Goal: Information Seeking & Learning: Learn about a topic

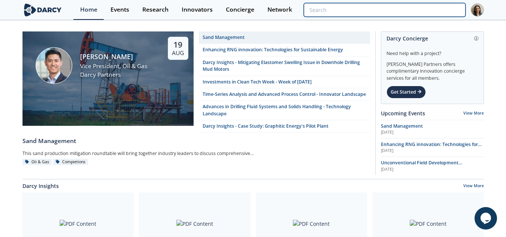
click at [434, 9] on input "search" at bounding box center [385, 10] width 162 height 14
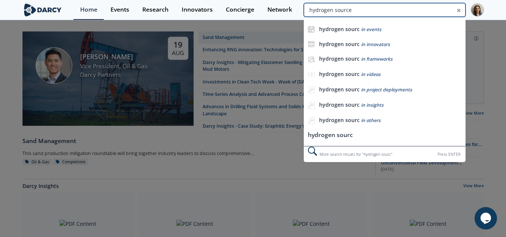
type input "hydrogen source"
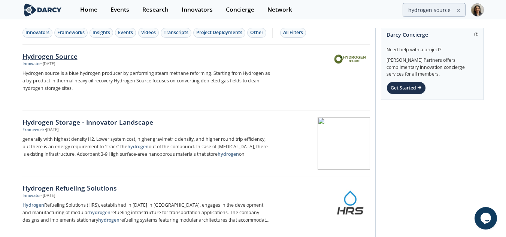
click at [169, 83] on p "Hydrogen source is a blue hydrogen producer by performing steam methane reformi…" at bounding box center [146, 81] width 248 height 22
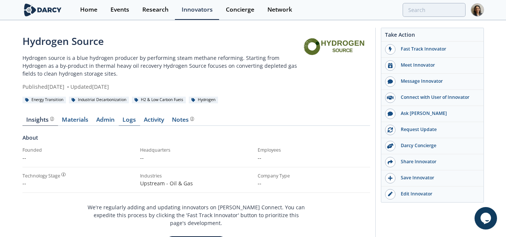
click at [127, 120] on link "Logs" at bounding box center [129, 121] width 21 height 9
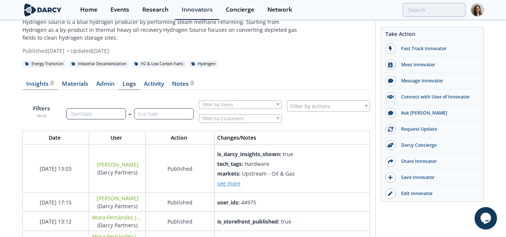
scroll to position [33, 0]
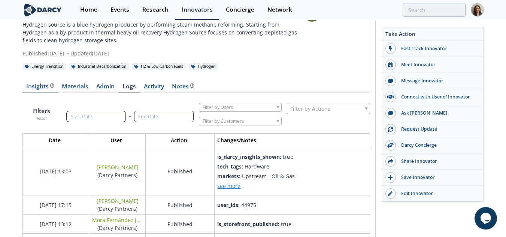
click at [36, 84] on div "Insights" at bounding box center [40, 87] width 28 height 6
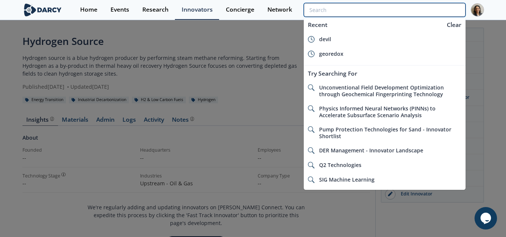
click at [432, 10] on input "search" at bounding box center [385, 10] width 162 height 14
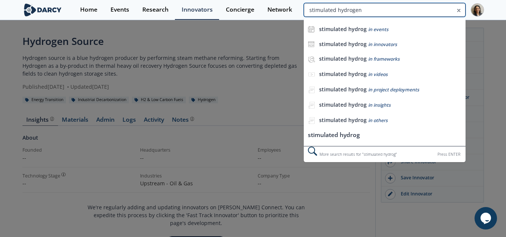
type input "stimulated hydrogen"
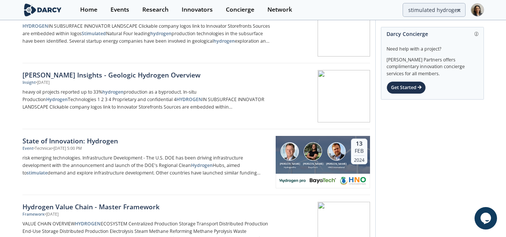
scroll to position [180, 0]
click at [219, 49] on div "Geologic Hydrogen - Innovator Landscape Framework • [DATE] HYDROGEN IN SUBSURFA…" at bounding box center [148, 30] width 253 height 52
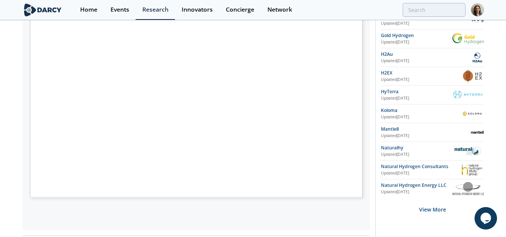
scroll to position [120, 0]
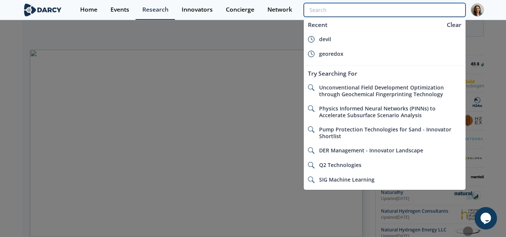
click at [424, 10] on input "search" at bounding box center [385, 10] width 162 height 14
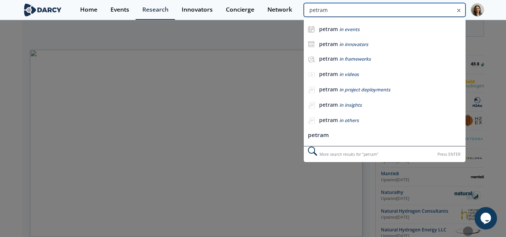
type input "petram"
